Goal: Information Seeking & Learning: Learn about a topic

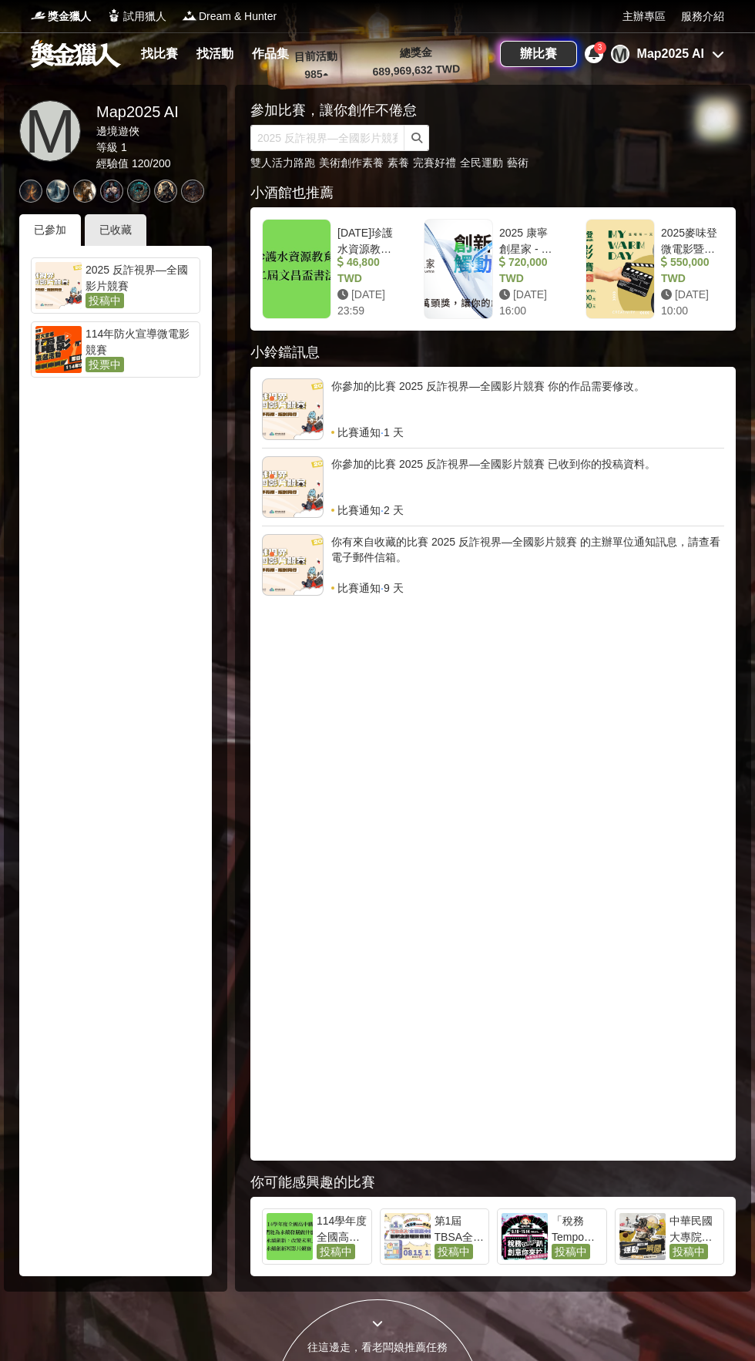
click at [76, 297] on div at bounding box center [58, 285] width 46 height 47
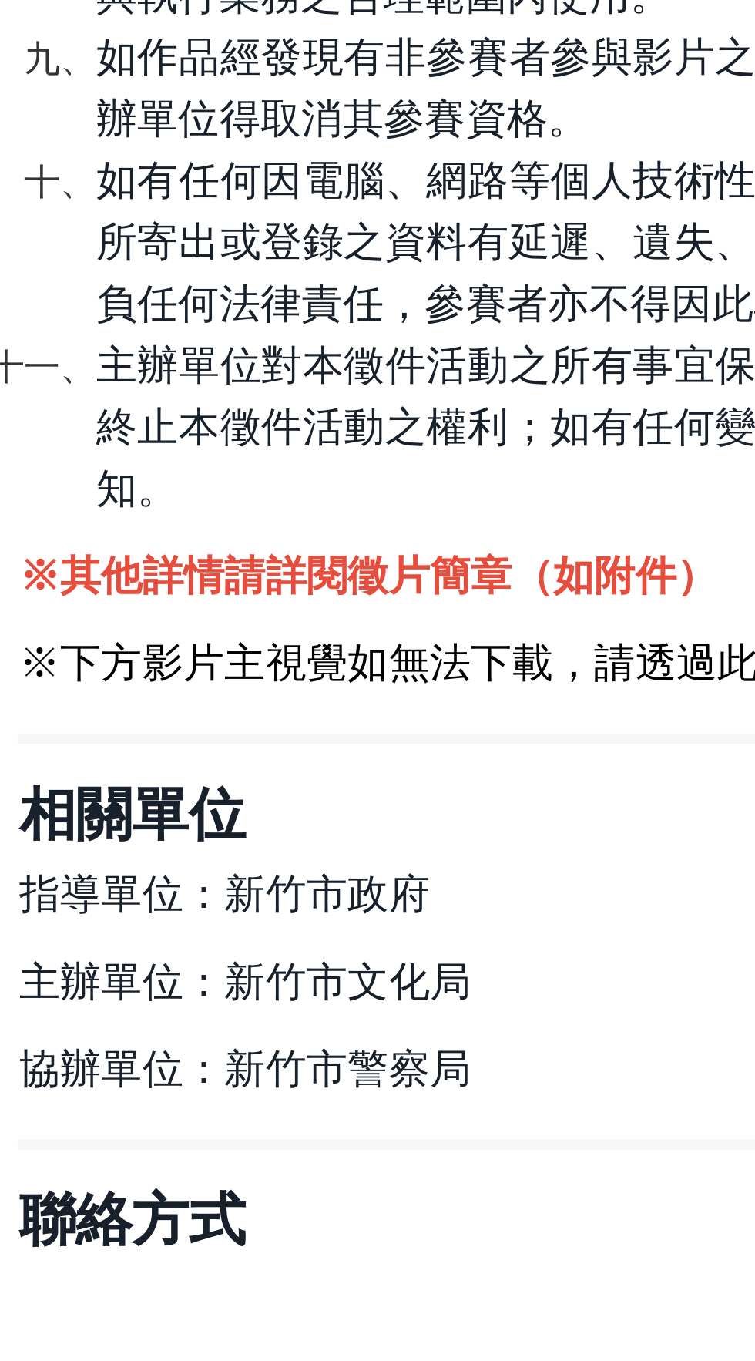
scroll to position [3464, 0]
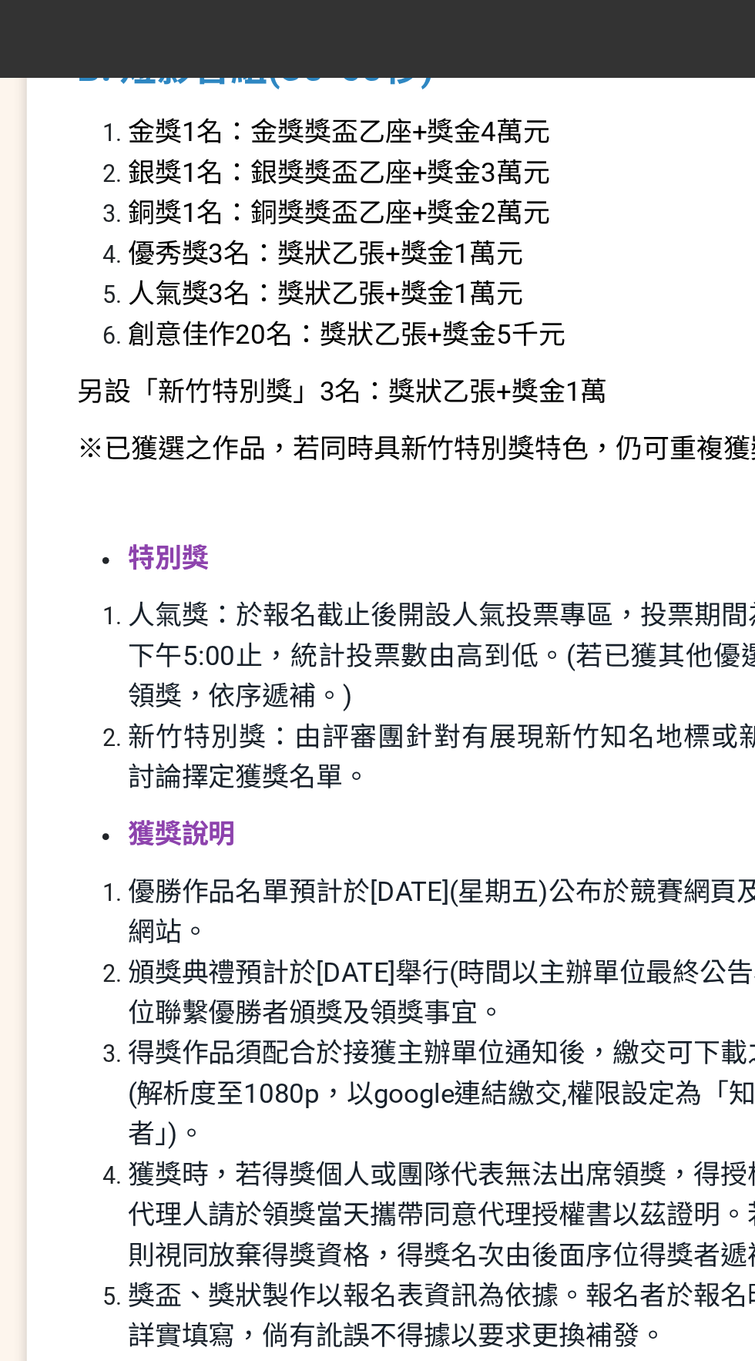
scroll to position [1952, 0]
